Goal: Navigation & Orientation: Find specific page/section

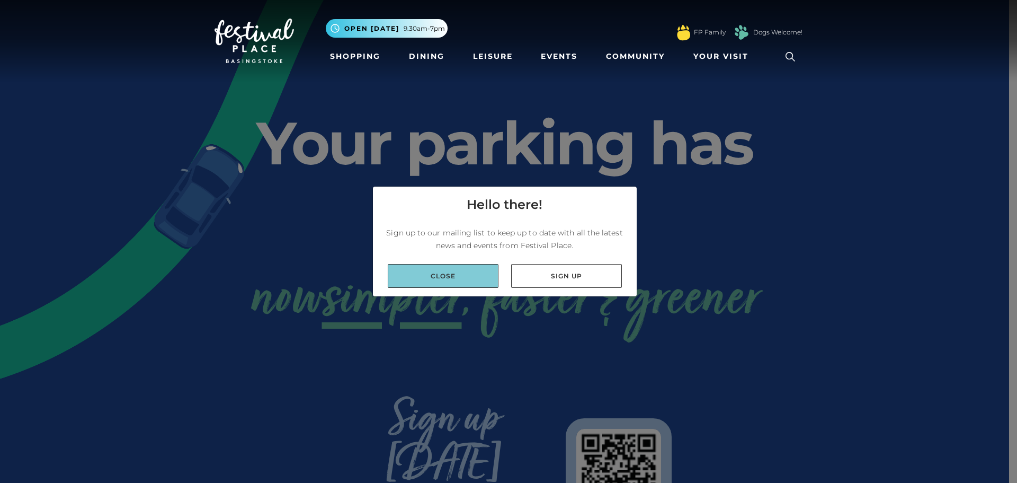
click at [488, 279] on link "Close" at bounding box center [443, 276] width 111 height 24
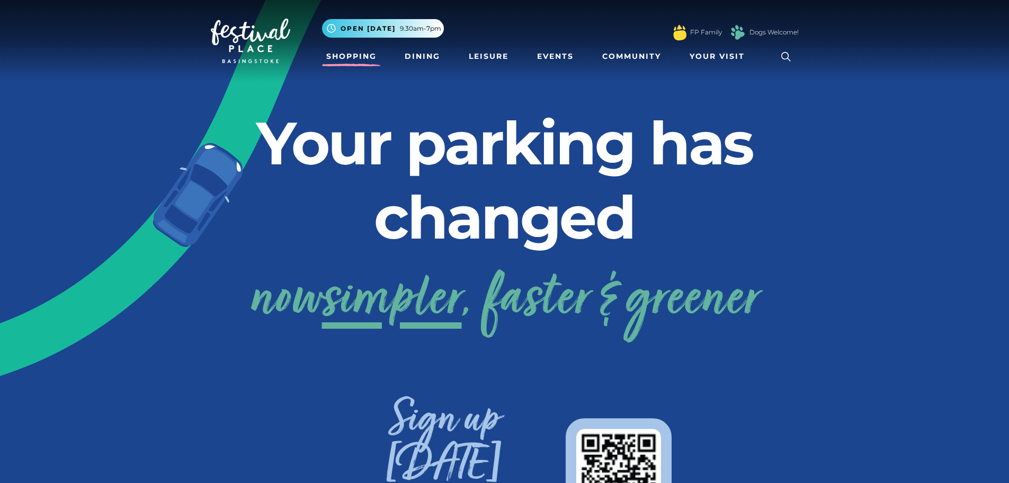
click at [367, 61] on link "Shopping" at bounding box center [351, 57] width 59 height 20
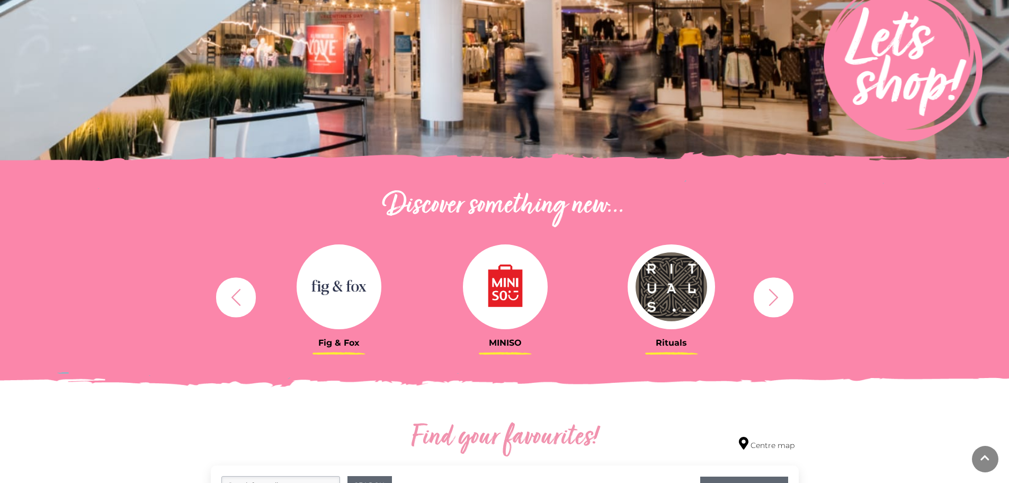
scroll to position [371, 0]
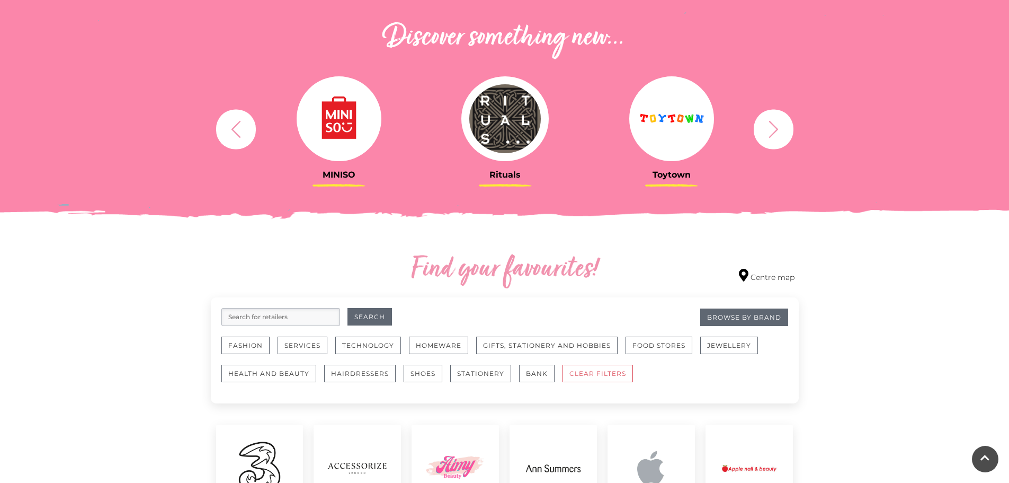
click at [772, 127] on icon "button" at bounding box center [774, 129] width 20 height 20
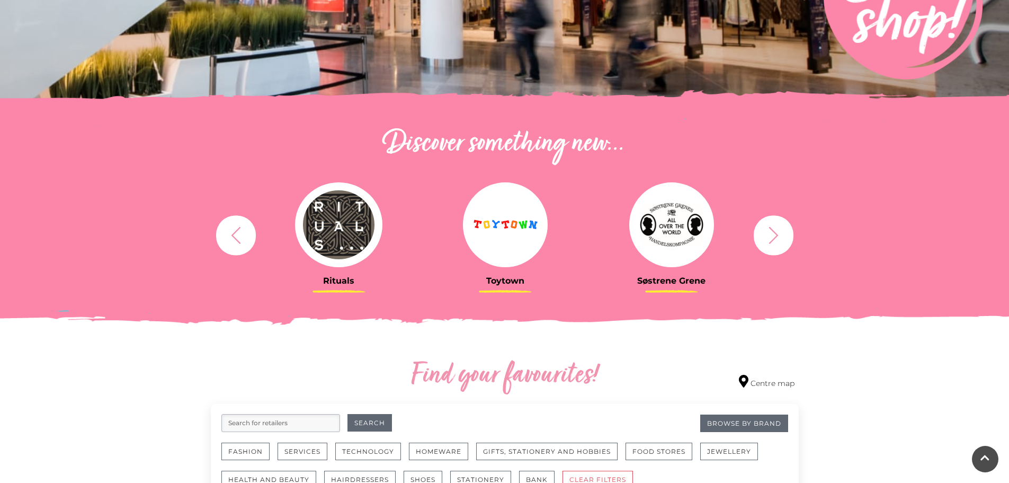
scroll to position [0, 0]
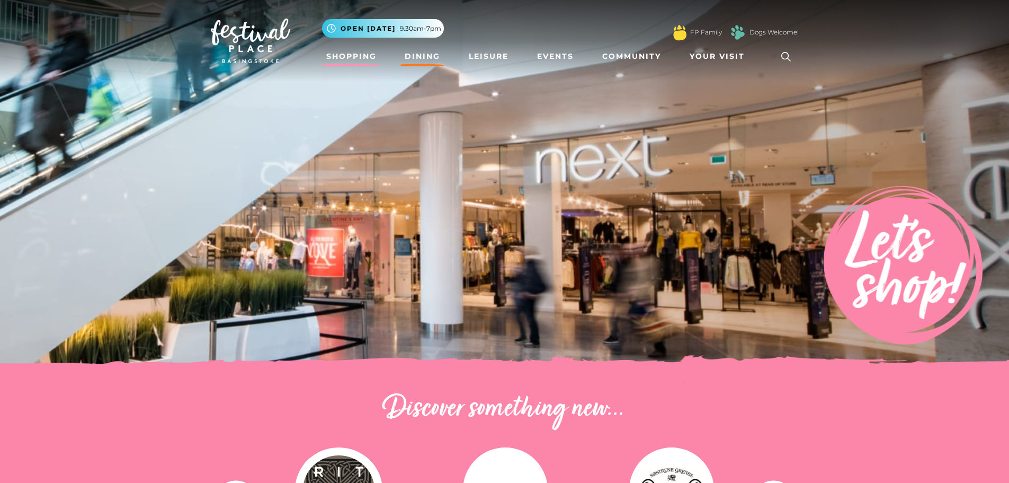
click at [424, 54] on link "Dining" at bounding box center [423, 57] width 44 height 20
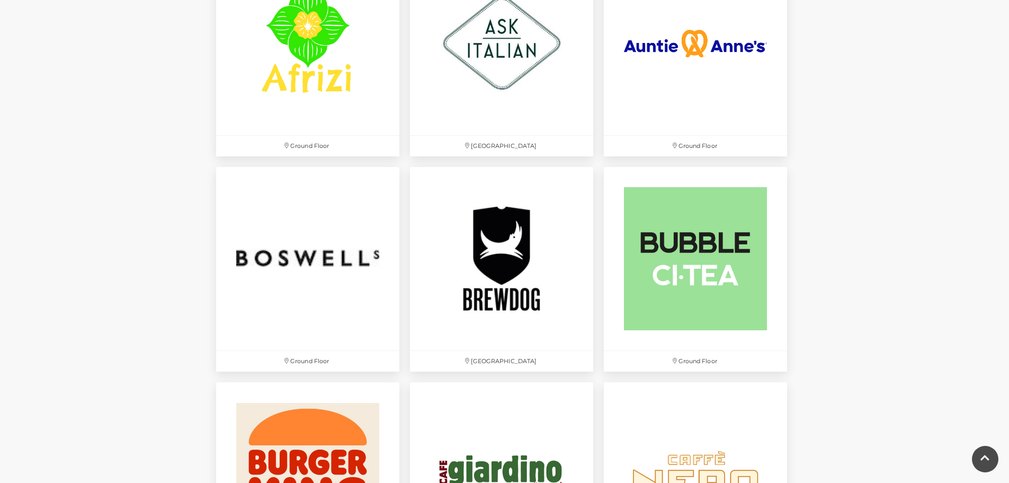
scroll to position [848, 0]
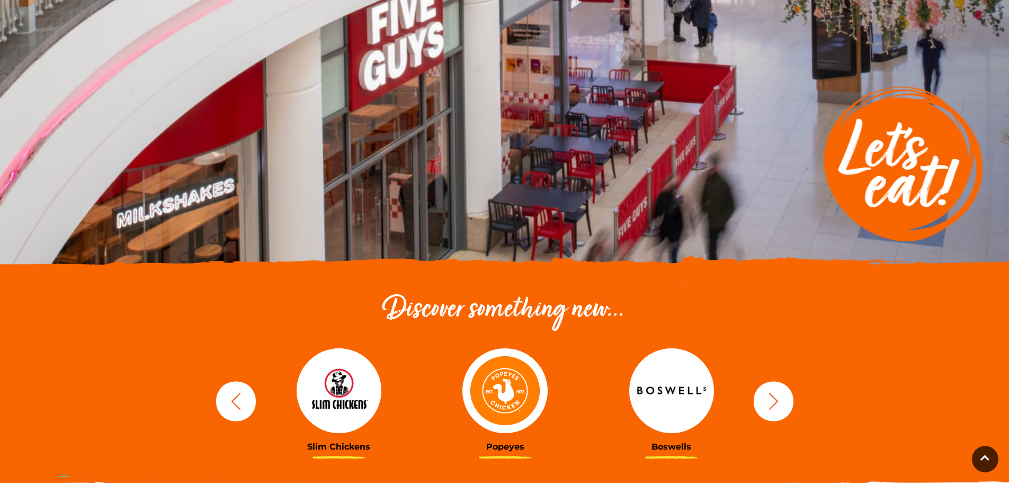
scroll to position [0, 0]
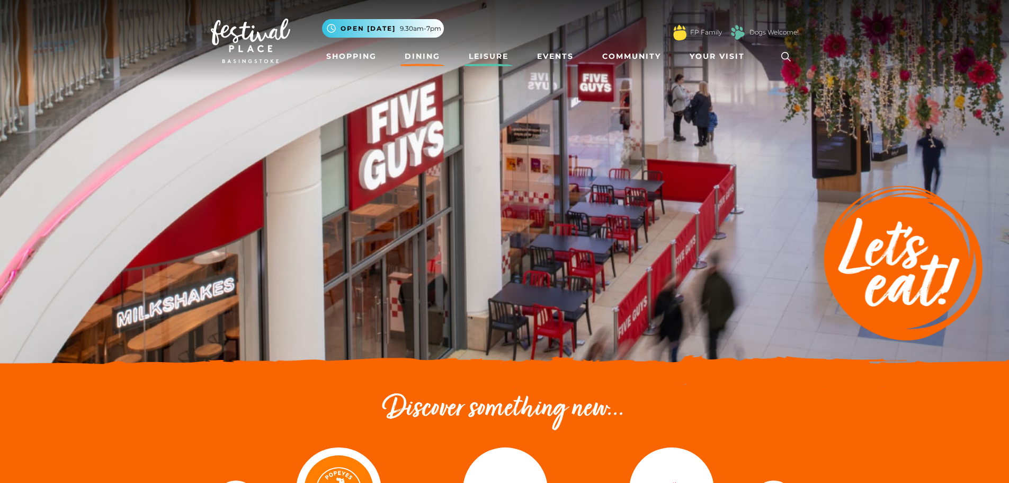
click at [467, 57] on link "Leisure" at bounding box center [489, 57] width 48 height 20
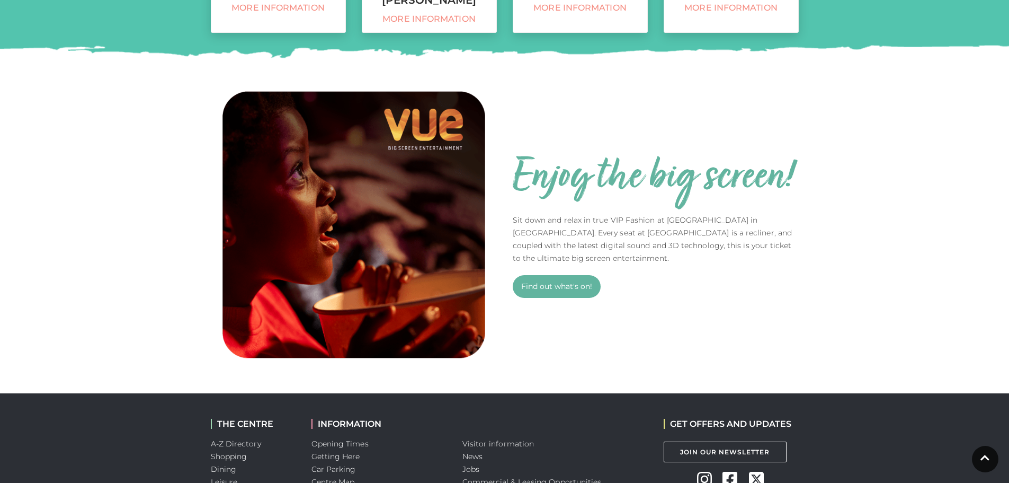
scroll to position [458, 0]
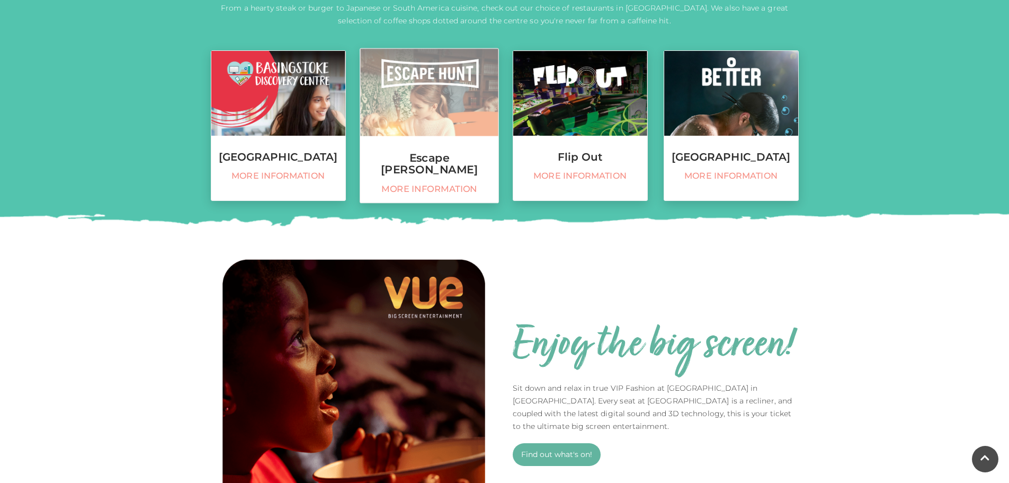
click at [429, 171] on link "Escape Hunt More information" at bounding box center [429, 125] width 139 height 155
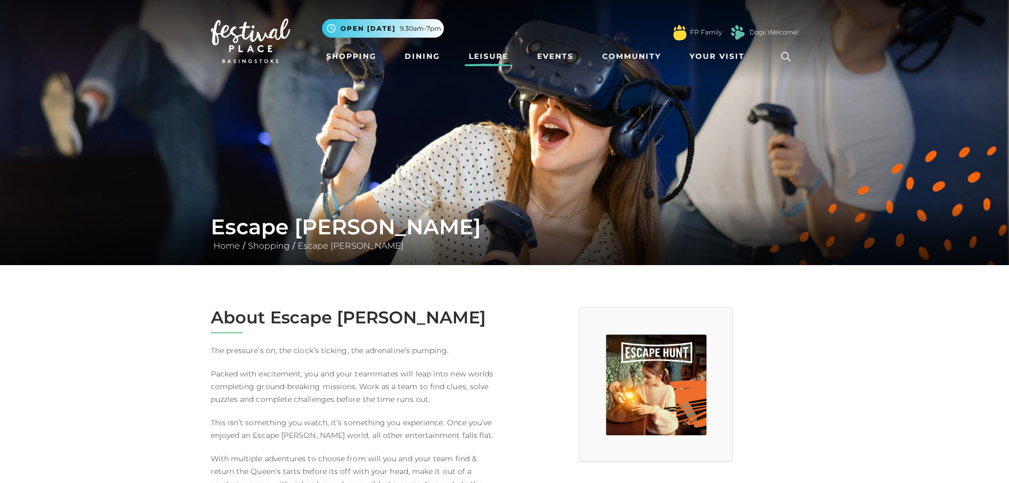
click at [500, 60] on link "Leisure" at bounding box center [489, 57] width 48 height 20
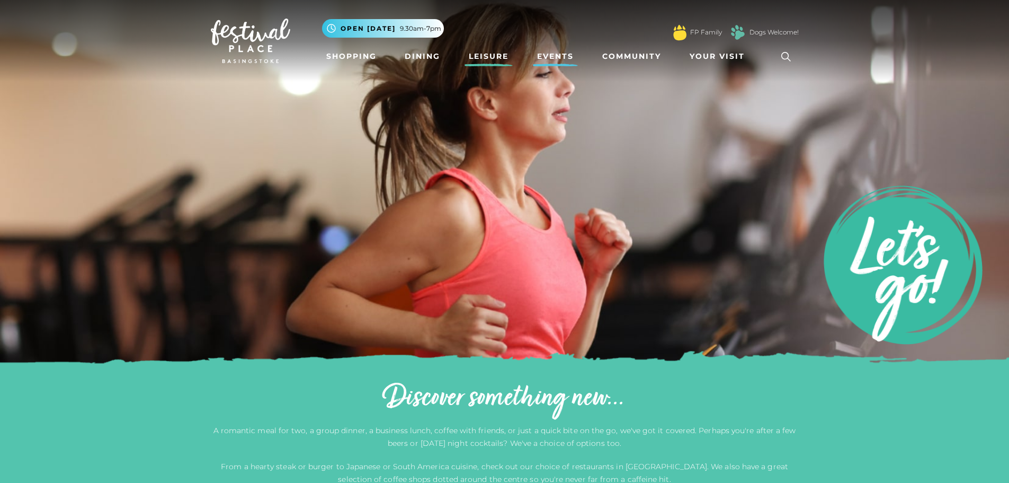
click at [552, 59] on link "Events" at bounding box center [555, 57] width 45 height 20
